Goal: Check status: Check status

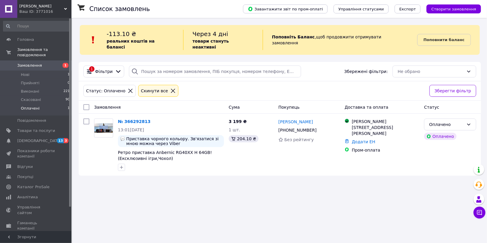
click at [129, 119] on link "№ 366292813" at bounding box center [134, 121] width 32 height 5
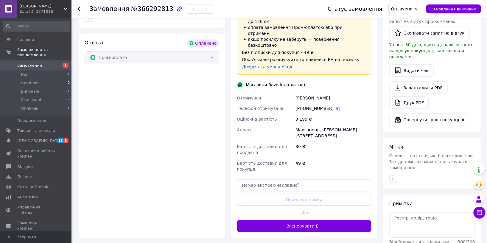
scroll to position [334, 0]
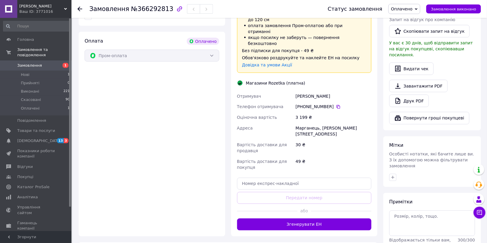
click at [266, 219] on button "Згенерувати ЕН" at bounding box center [304, 225] width 135 height 12
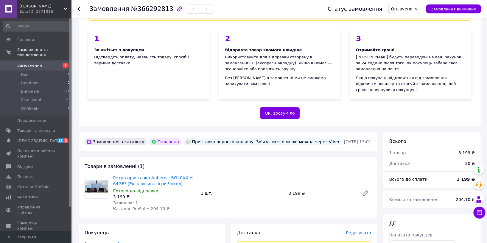
scroll to position [0, 0]
